Goal: Navigation & Orientation: Understand site structure

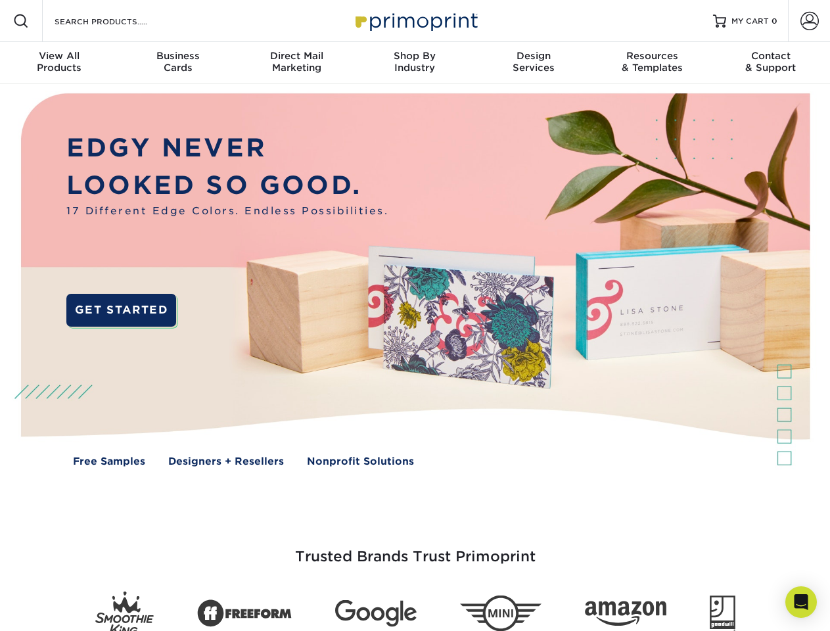
click at [415, 316] on img at bounding box center [415, 289] width 822 height 411
click at [21, 21] on span at bounding box center [21, 21] width 16 height 16
click at [809, 21] on span at bounding box center [810, 21] width 18 height 18
click at [59, 63] on div "View All Products" at bounding box center [59, 62] width 118 height 24
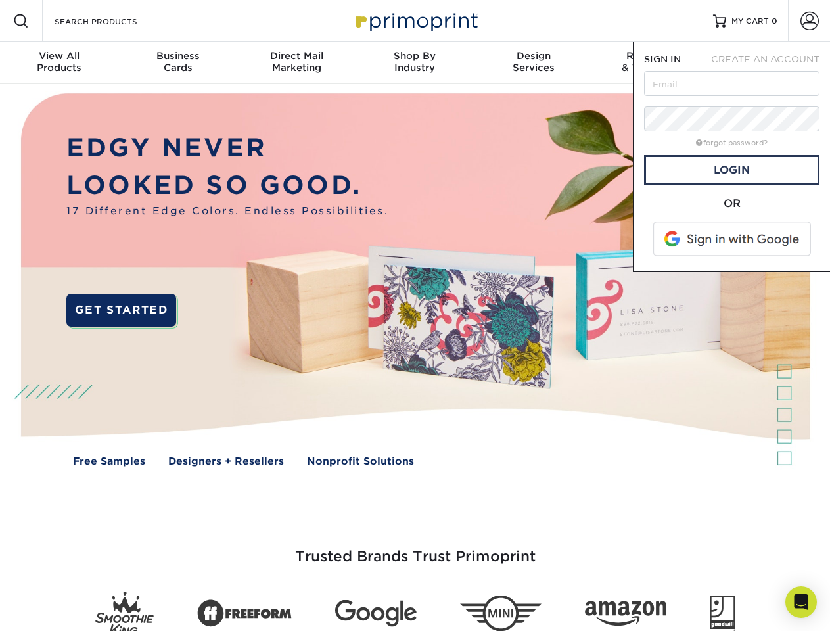
click at [178, 63] on div "Business Cards" at bounding box center [177, 62] width 118 height 24
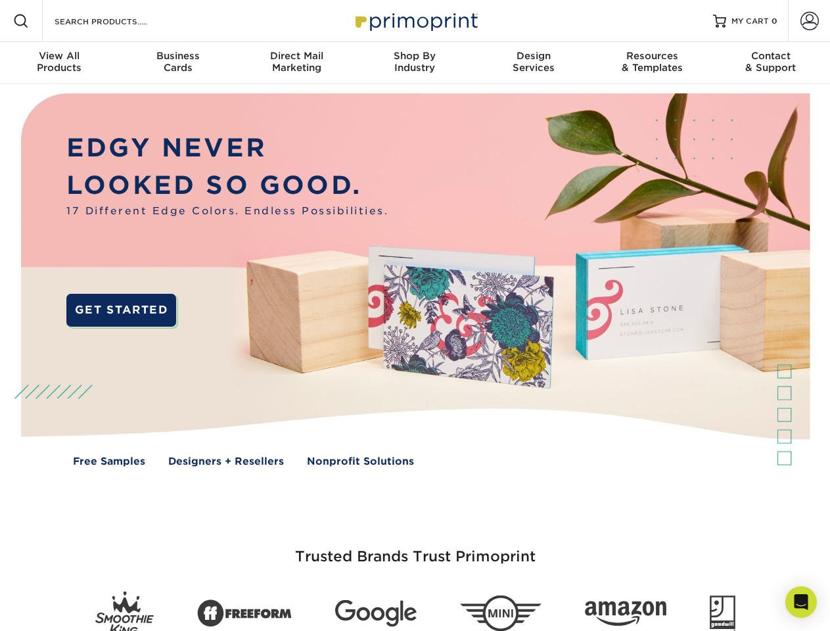
click at [297, 63] on div "Direct Mail Marketing" at bounding box center [296, 62] width 118 height 24
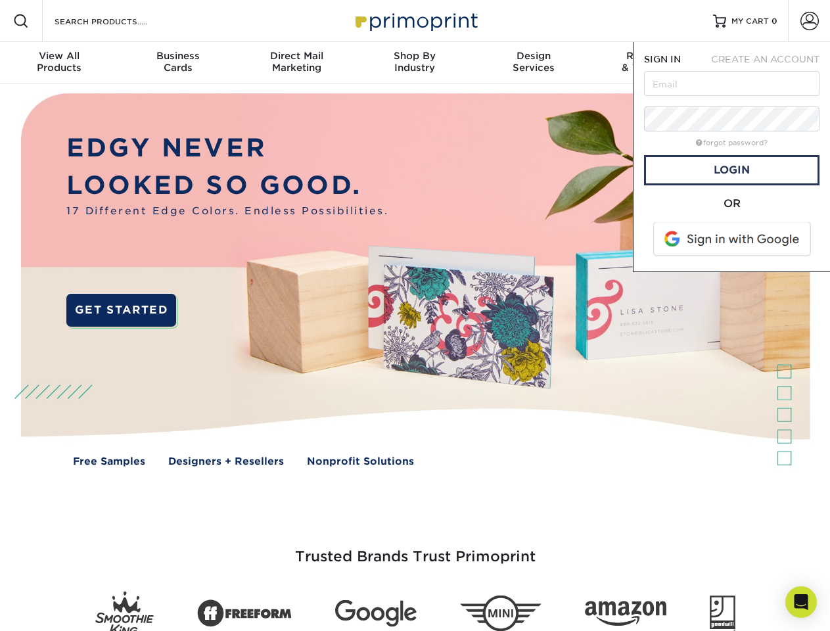
click at [415, 63] on div "Shop By Industry" at bounding box center [415, 62] width 118 height 24
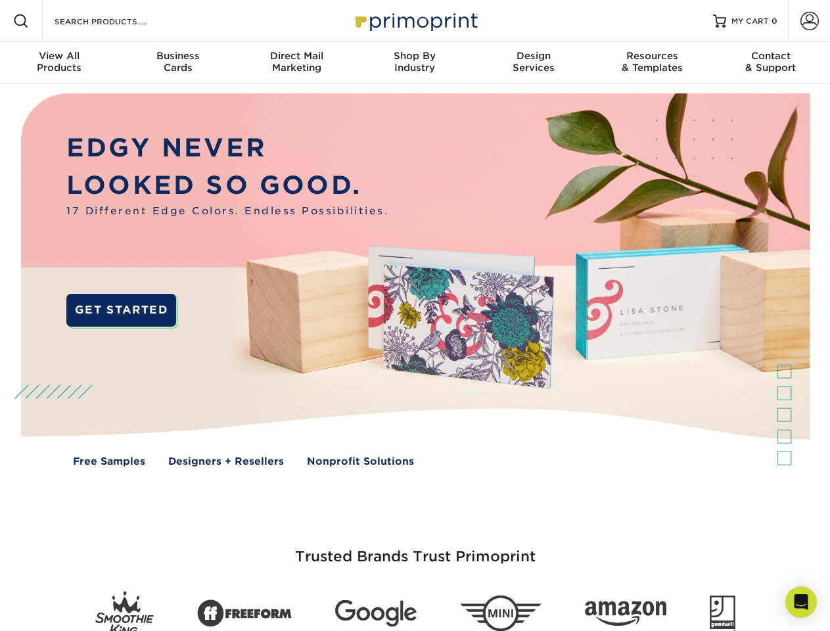
click at [534, 63] on div "Design Services" at bounding box center [534, 62] width 118 height 24
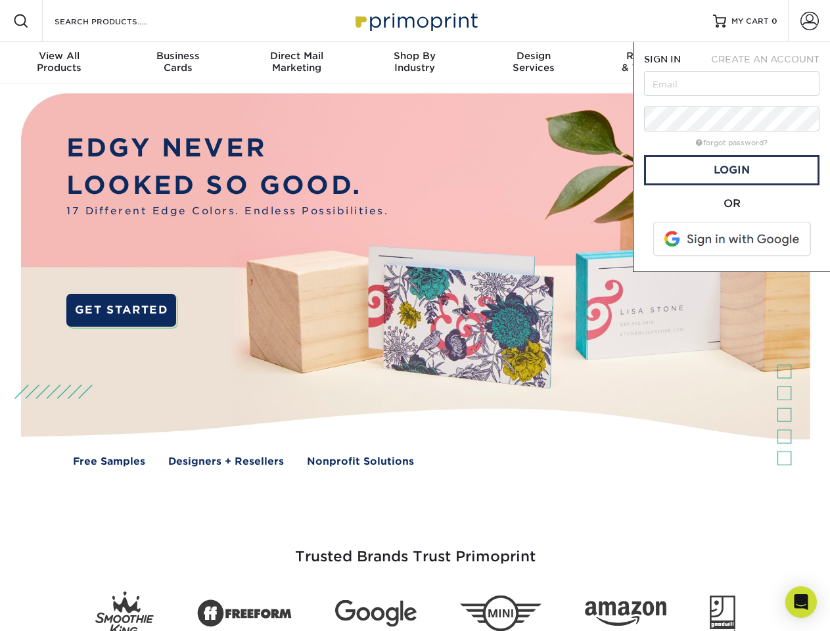
click at [652, 63] on span "SIGN IN" at bounding box center [662, 59] width 37 height 11
click at [771, 63] on div "Contact & Support" at bounding box center [771, 62] width 118 height 24
